Goal: Navigation & Orientation: Find specific page/section

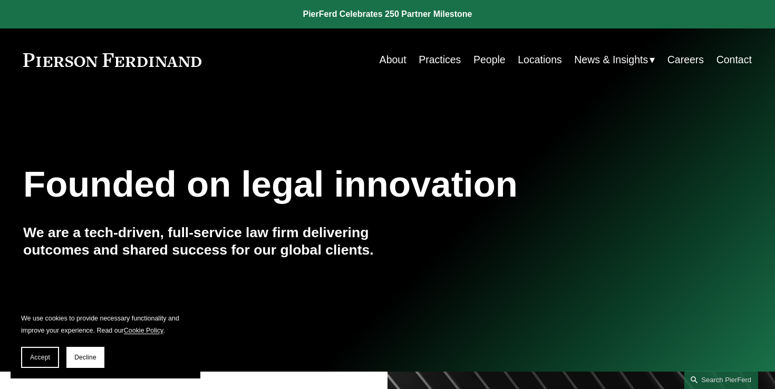
click at [493, 57] on link "People" at bounding box center [489, 60] width 32 height 21
